Goal: Answer question/provide support

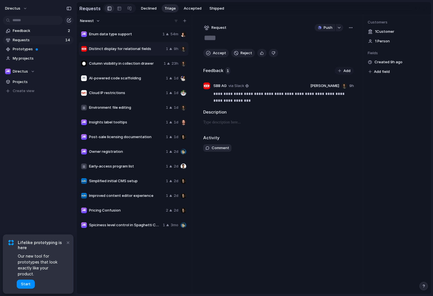
click at [349, 27] on div "button" at bounding box center [351, 27] width 5 height 5
click at [349, 137] on div "Copy link Merge Move to [GEOGRAPHIC_DATA]" at bounding box center [216, 148] width 433 height 296
click at [37, 30] on span "Feedback" at bounding box center [39, 31] width 53 height 6
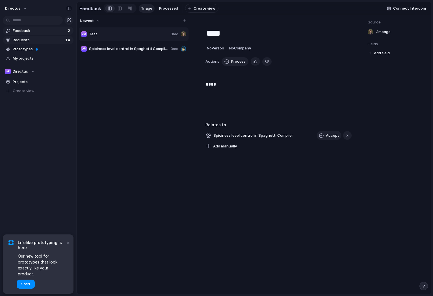
click at [39, 41] on span "Requests" at bounding box center [38, 40] width 51 height 6
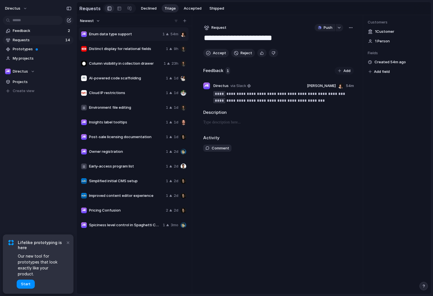
click at [129, 50] on span "Distinct display for relational fields" at bounding box center [126, 49] width 75 height 6
click at [130, 211] on span "Pricing Confusion" at bounding box center [126, 211] width 75 height 6
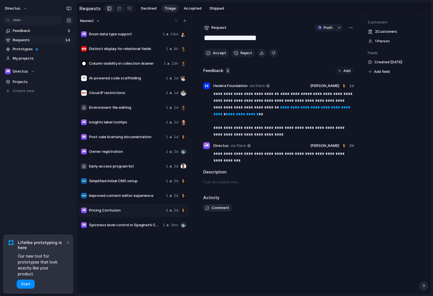
click at [131, 47] on span "Distinct display for relational fields" at bounding box center [126, 49] width 75 height 6
type textarea "**********"
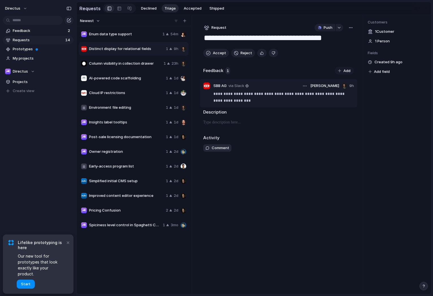
click at [207, 85] on div at bounding box center [206, 86] width 7 height 7
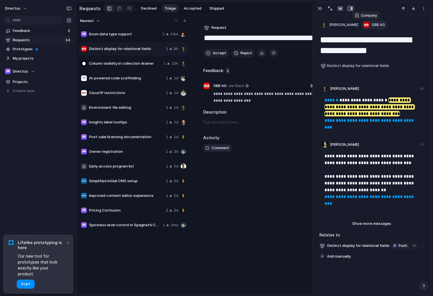
click at [349, 27] on span "SBB AG" at bounding box center [378, 25] width 13 height 6
click at [318, 175] on div "Thrive Logic Konfío Government Technology Agency JATDEV L'Oréal Greencross Pet …" at bounding box center [216, 148] width 433 height 296
click at [349, 24] on span "SBB AG" at bounding box center [378, 25] width 13 height 6
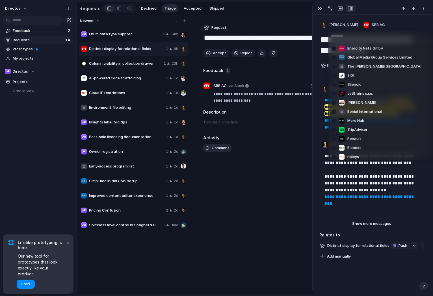
scroll to position [843, 0]
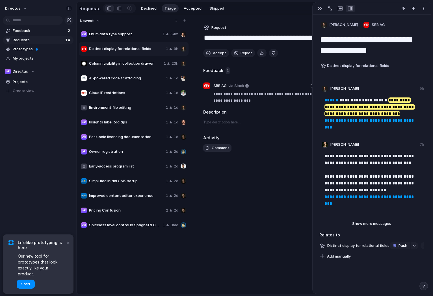
click at [258, 185] on div "Thrive Logic Konfío Government Technology Agency JATDEV L'Oréal Greencross Pet …" at bounding box center [216, 148] width 433 height 296
